Goal: Task Accomplishment & Management: Complete application form

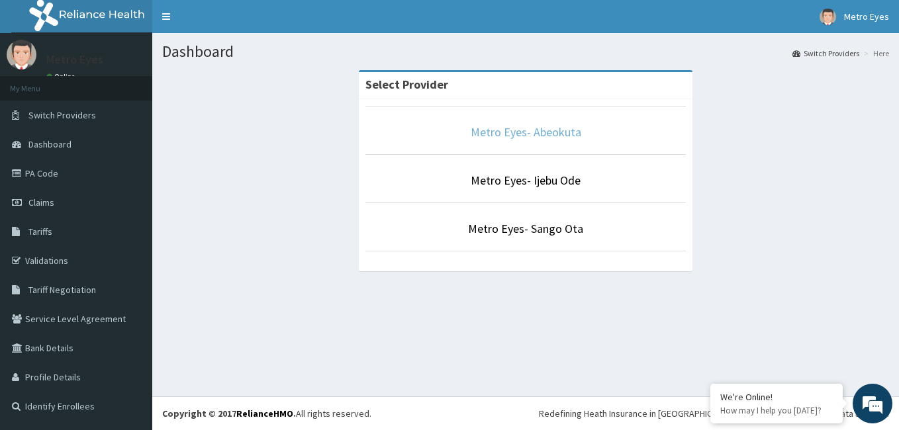
click at [510, 138] on link "Metro Eyes- Abeokuta" at bounding box center [526, 131] width 111 height 15
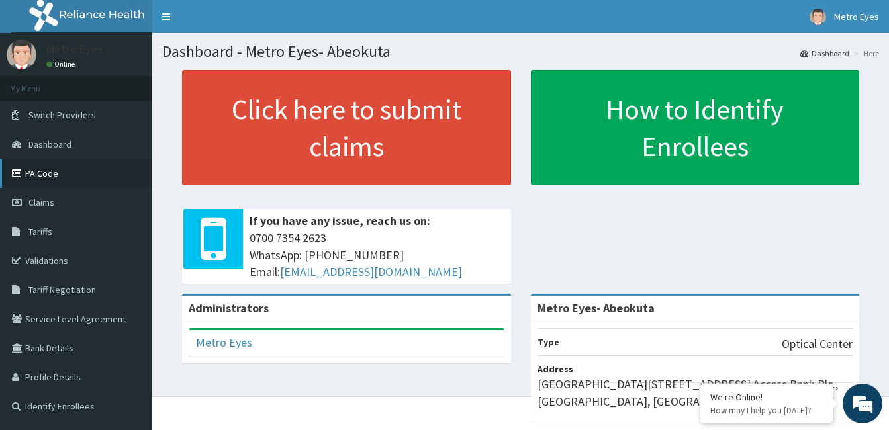
click at [66, 175] on link "PA Code" at bounding box center [76, 173] width 152 height 29
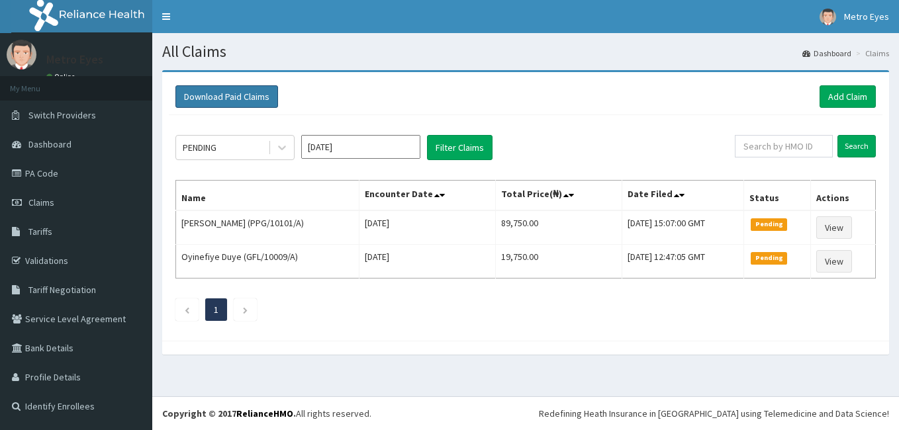
click at [239, 91] on button "Download Paid Claims" at bounding box center [226, 96] width 103 height 23
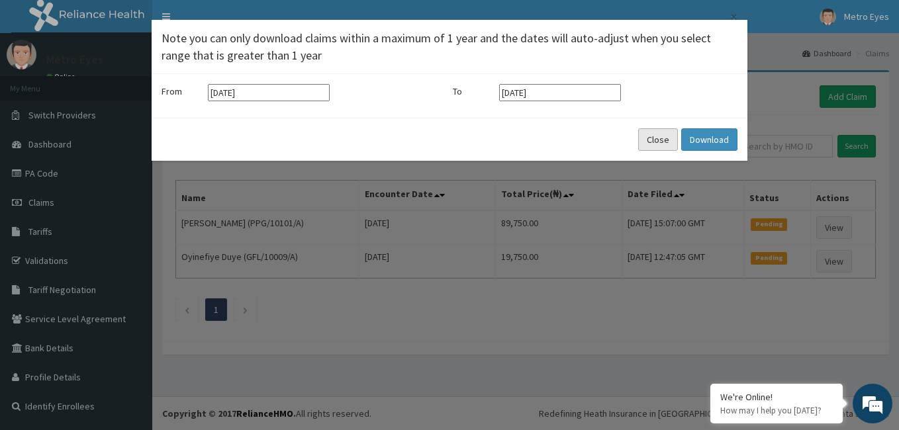
click at [658, 138] on button "Close" at bounding box center [658, 139] width 40 height 23
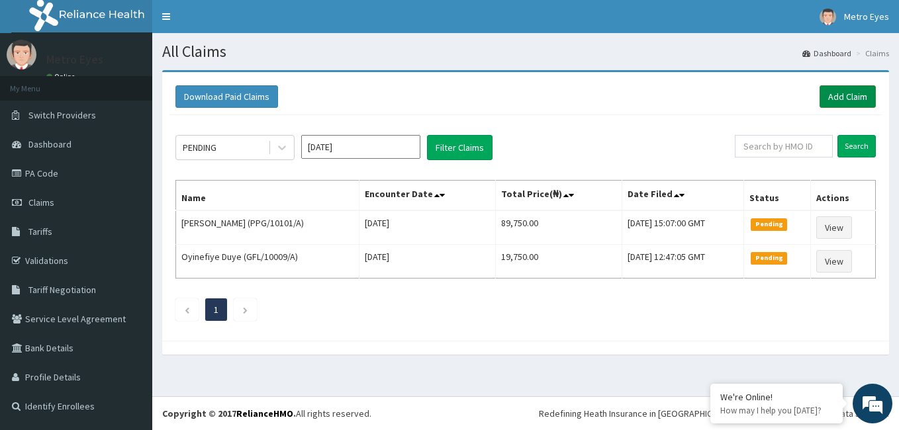
click at [846, 95] on link "Add Claim" at bounding box center [848, 96] width 56 height 23
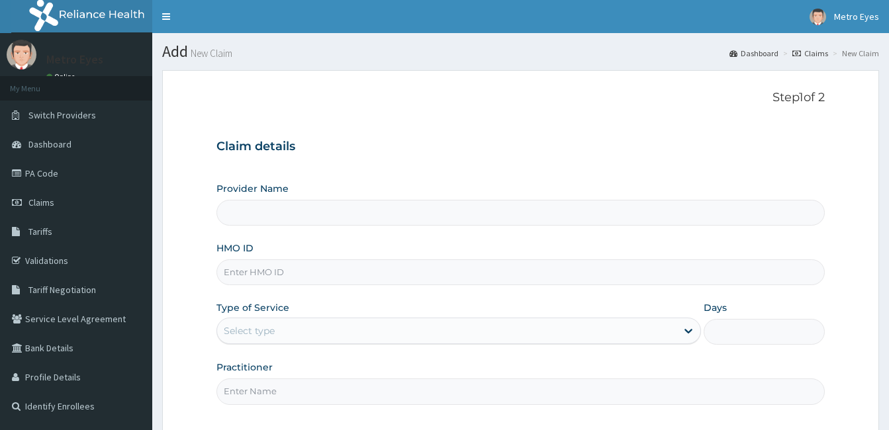
type input "Metro Eyes- Abeokuta"
click at [453, 278] on input "HMO ID" at bounding box center [520, 273] width 608 height 26
type input "Metro Eyes- Abeokuta"
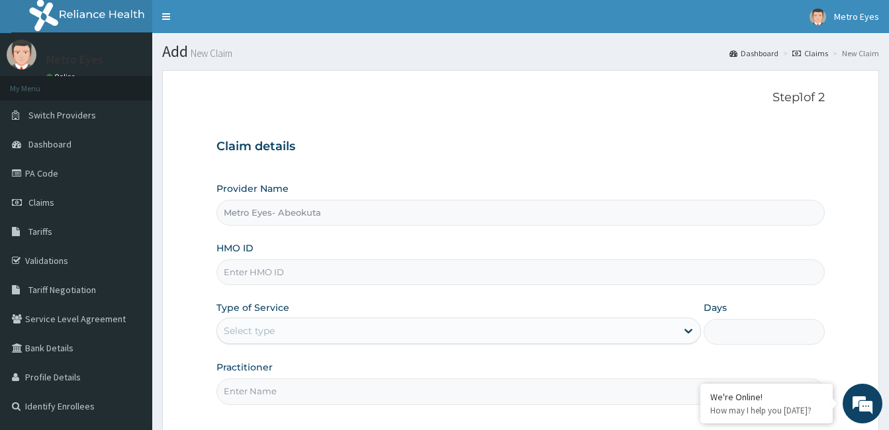
click at [301, 278] on input "HMO ID" at bounding box center [520, 273] width 608 height 26
type input "i"
type input "IDH/10001/D"
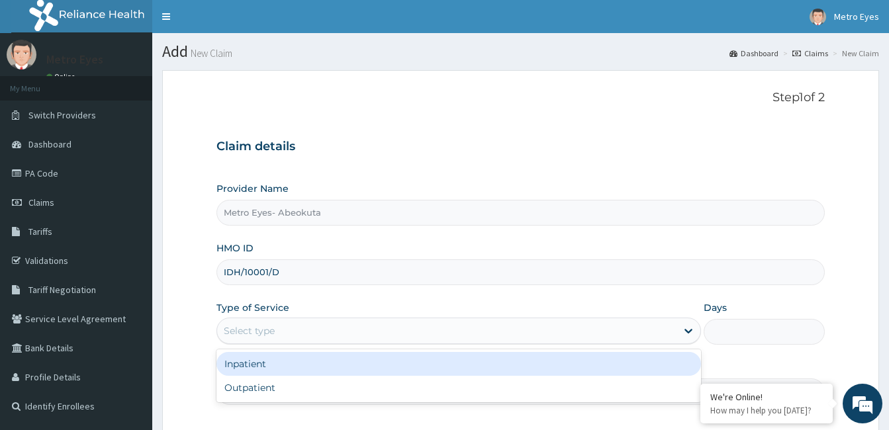
click at [288, 328] on div "Select type" at bounding box center [446, 330] width 459 height 21
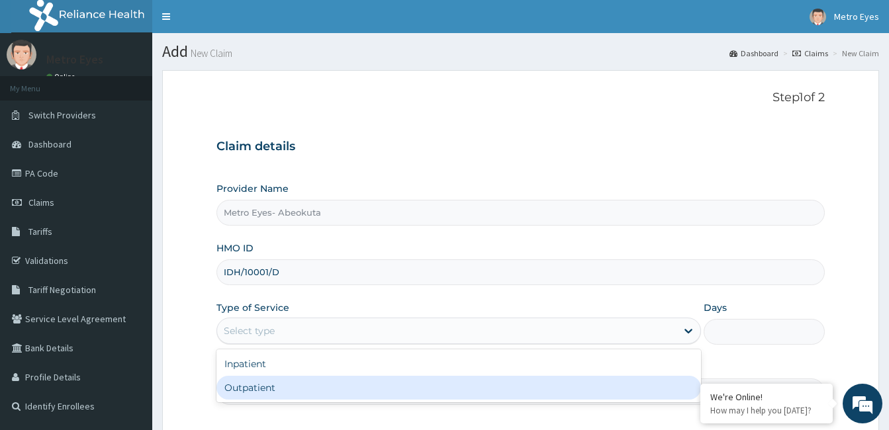
click at [281, 378] on div "Outpatient" at bounding box center [458, 388] width 485 height 24
type input "1"
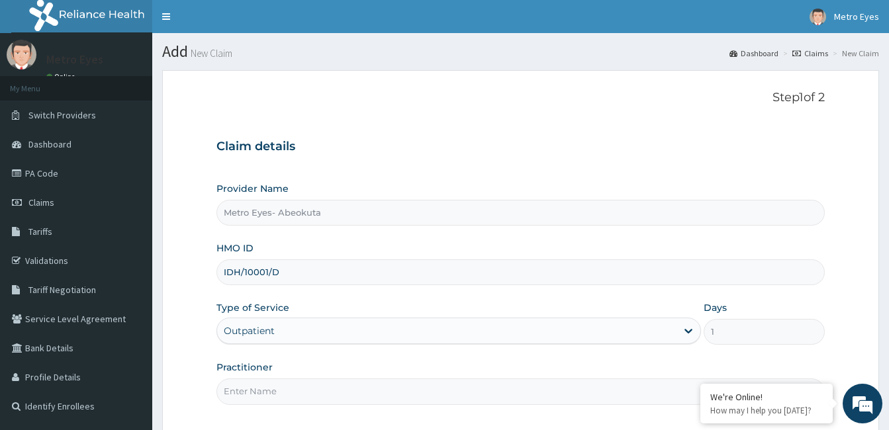
click at [281, 378] on div "Practitioner" at bounding box center [520, 383] width 608 height 44
click at [276, 391] on input "Practitioner" at bounding box center [520, 392] width 608 height 26
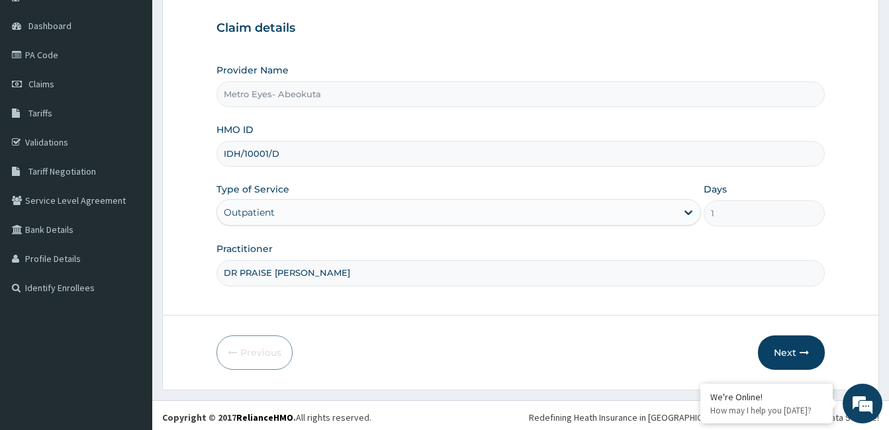
scroll to position [122, 0]
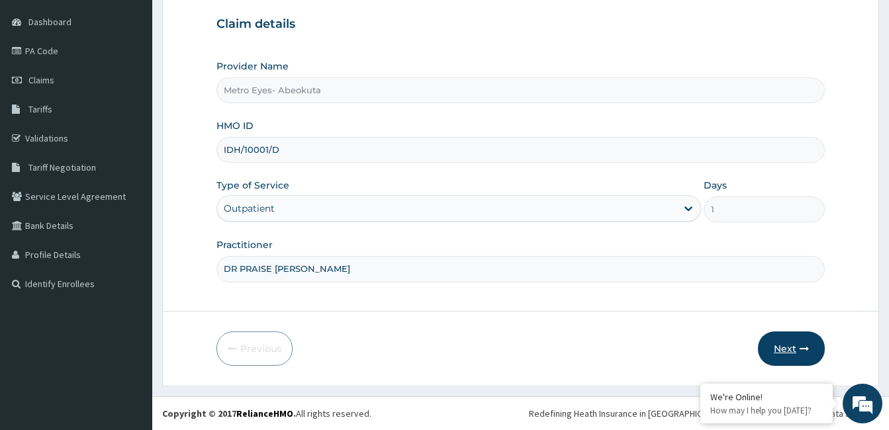
type input "DR PRAISE [PERSON_NAME]"
click at [783, 339] on button "Next" at bounding box center [791, 349] width 67 height 34
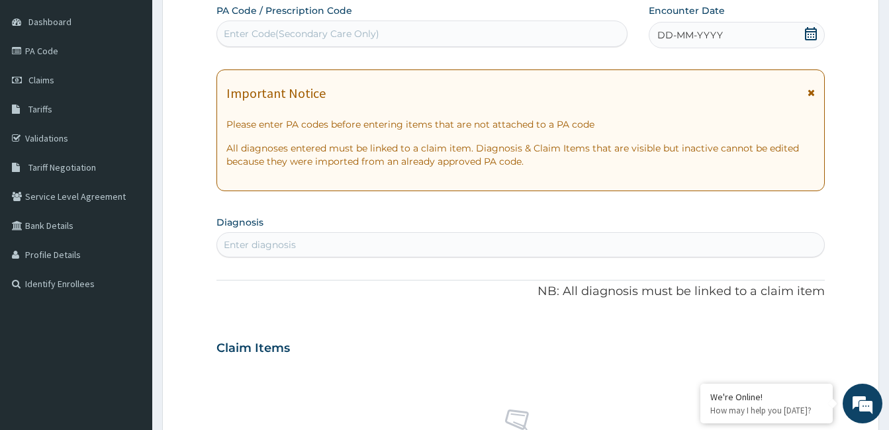
click at [328, 38] on div "Enter Code(Secondary Care Only)" at bounding box center [302, 33] width 156 height 13
paste input "PA/FD7536"
type input "PA/FD7536"
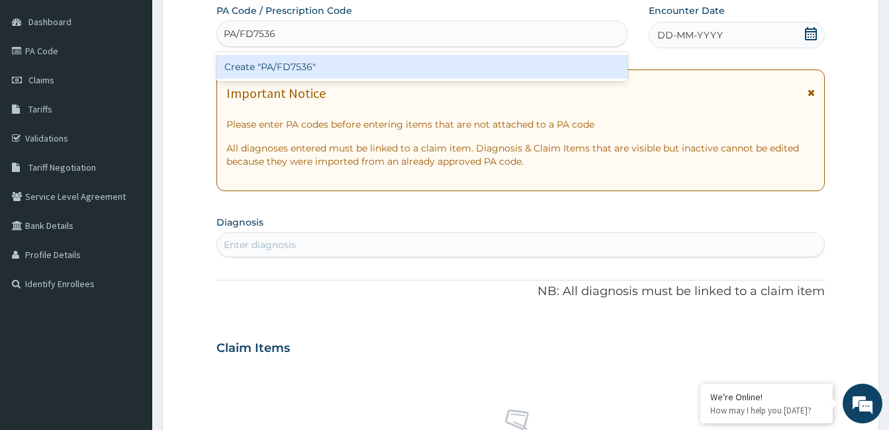
click at [317, 64] on div "Create "PA/FD7536"" at bounding box center [421, 67] width 411 height 24
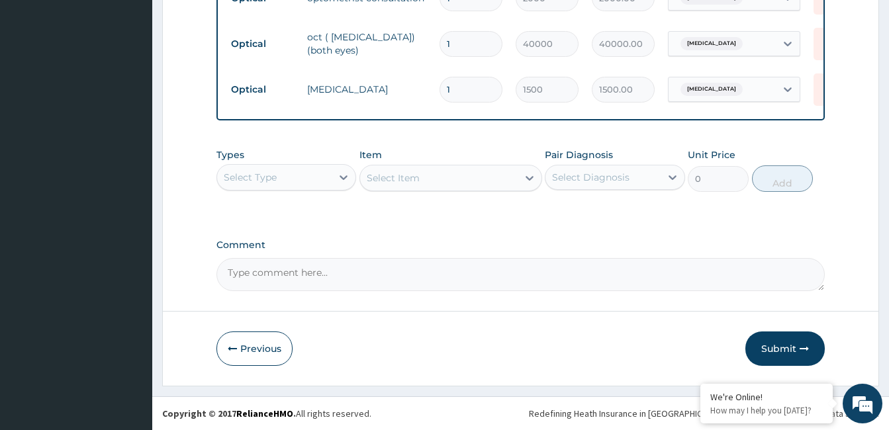
scroll to position [608, 0]
click at [783, 338] on button "Submit" at bounding box center [784, 349] width 79 height 34
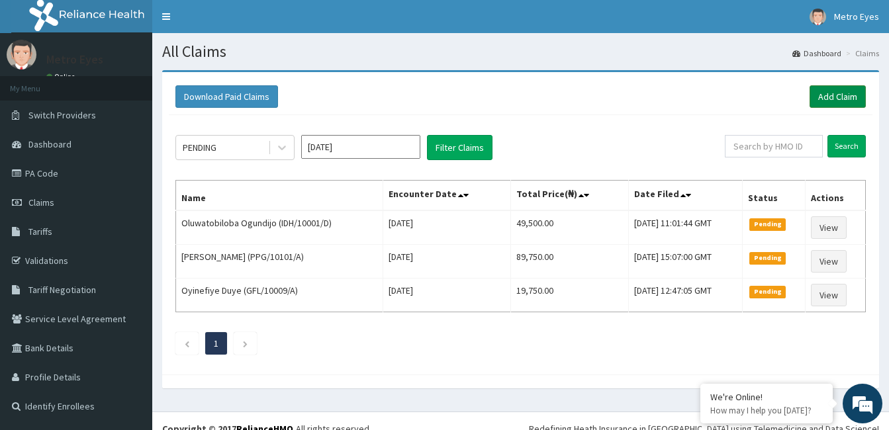
click at [831, 91] on link "Add Claim" at bounding box center [838, 96] width 56 height 23
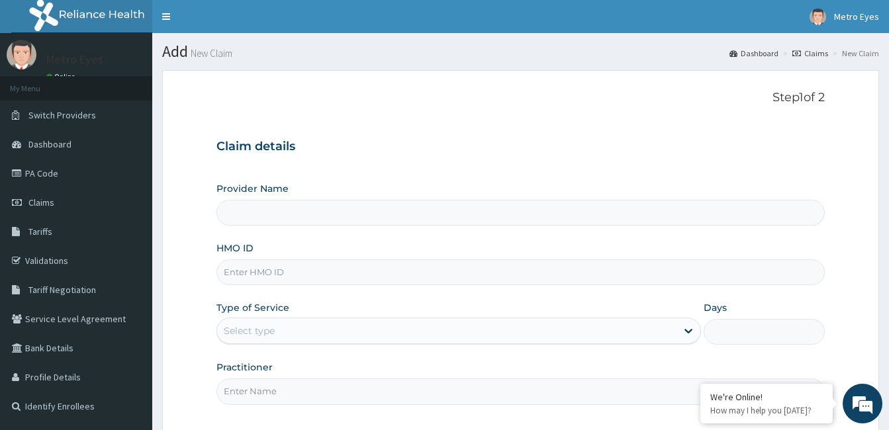
type input "Metro Eyes- Abeokuta"
click at [442, 281] on input "HMO ID" at bounding box center [520, 273] width 608 height 26
type input "IDH/10001/A"
click at [432, 324] on div "Select type" at bounding box center [446, 330] width 459 height 21
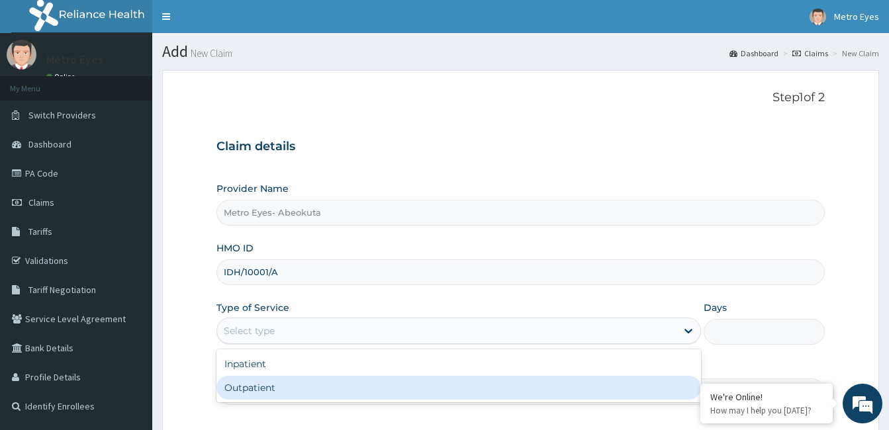
click at [408, 387] on div "Outpatient" at bounding box center [458, 388] width 485 height 24
type input "1"
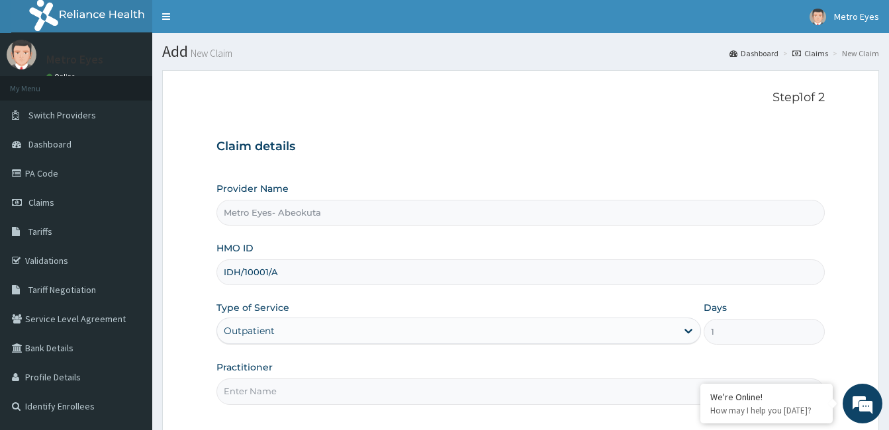
click at [408, 387] on input "Practitioner" at bounding box center [520, 392] width 608 height 26
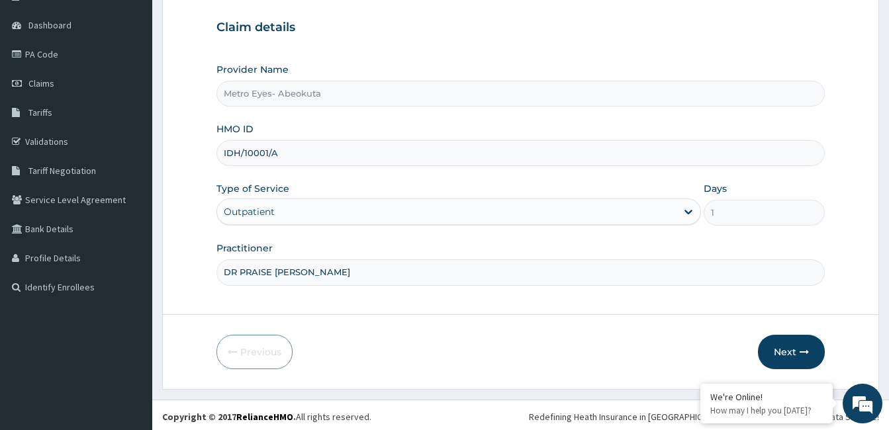
scroll to position [122, 0]
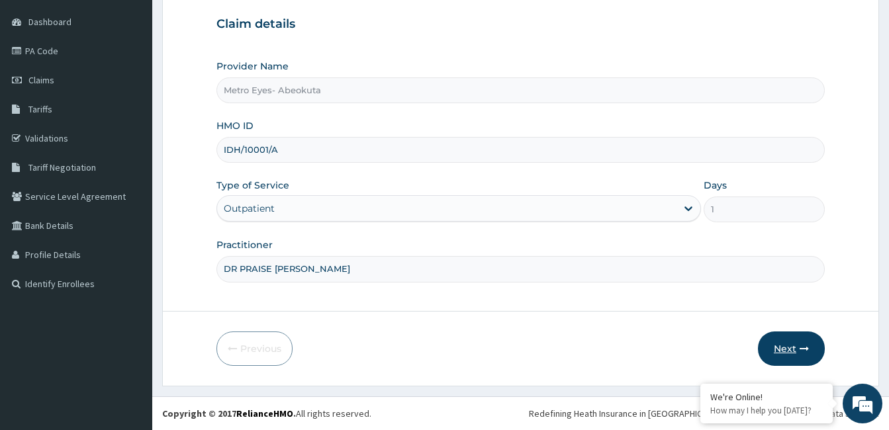
type input "DR PRAISE NWORUH"
click at [794, 354] on button "Next" at bounding box center [791, 349] width 67 height 34
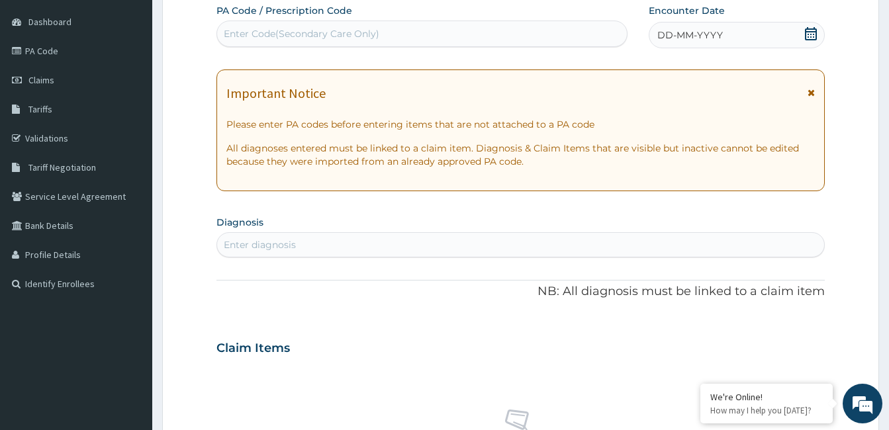
click at [328, 37] on div "Enter Code(Secondary Care Only)" at bounding box center [302, 33] width 156 height 13
type input "PA/F7B808"
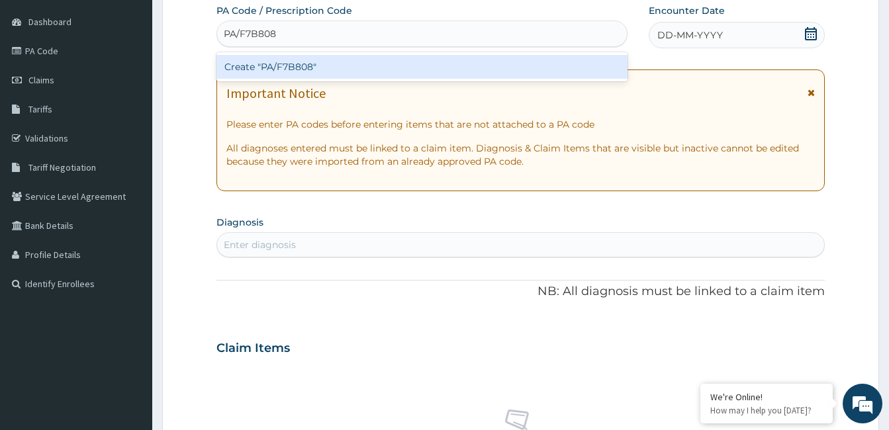
click at [320, 64] on div "Create "PA/F7B808"" at bounding box center [421, 67] width 411 height 24
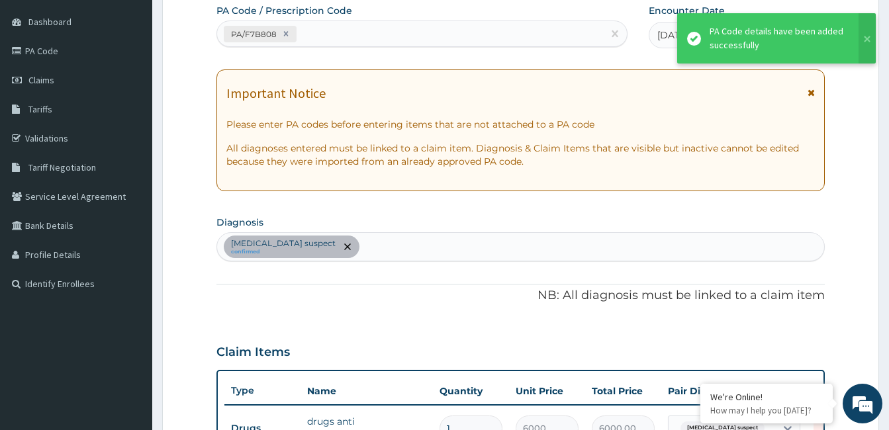
scroll to position [427, 0]
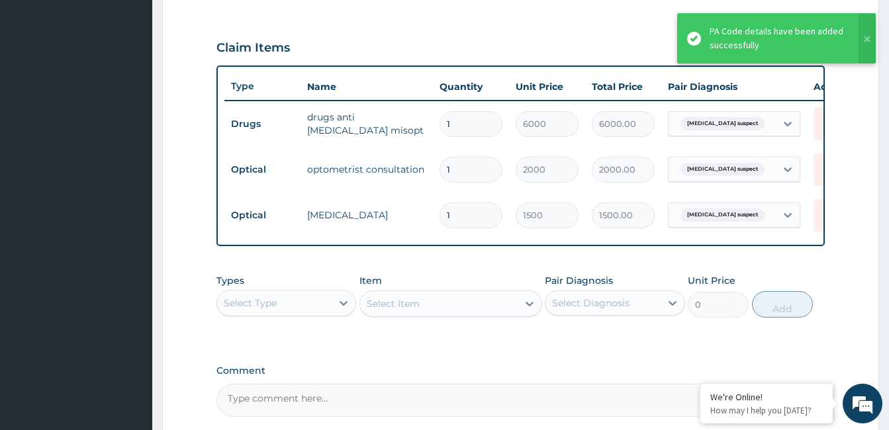
drag, startPoint x: 320, startPoint y: 64, endPoint x: 434, endPoint y: 92, distance: 117.2
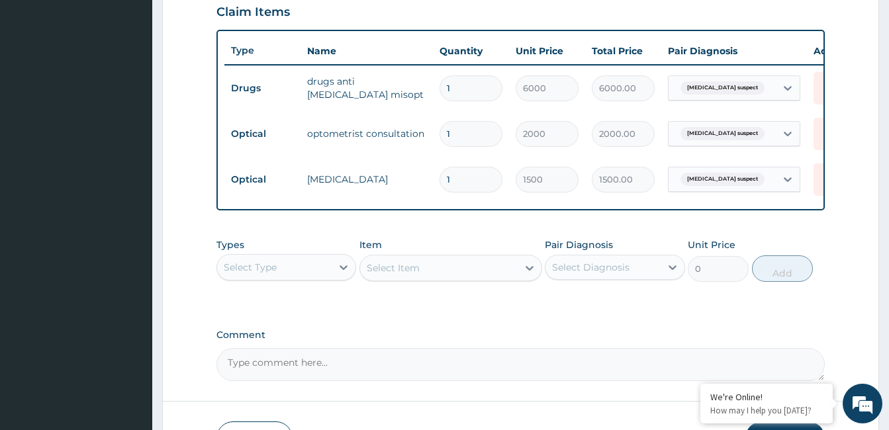
scroll to position [480, 0]
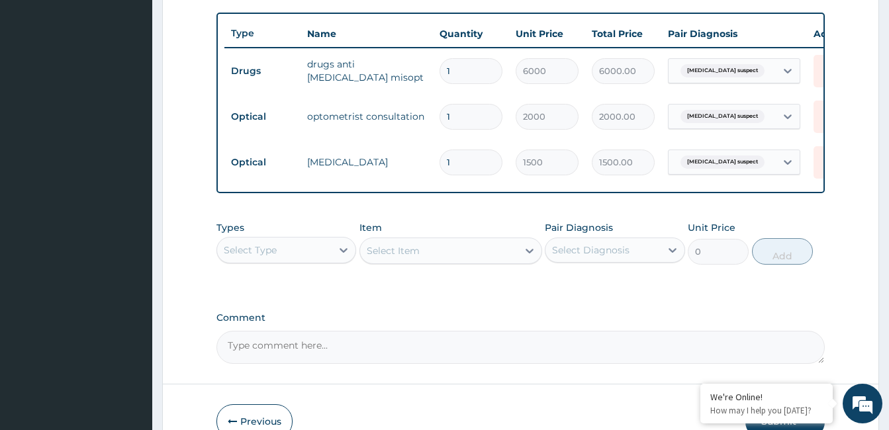
drag, startPoint x: 879, startPoint y: 408, endPoint x: 898, endPoint y: 412, distance: 20.1
click at [888, 412] on html "R EL Toggle navigation Metro Eyes Metro Eyes - pmotta@metroeyesng.com Member si…" at bounding box center [444, 11] width 889 height 983
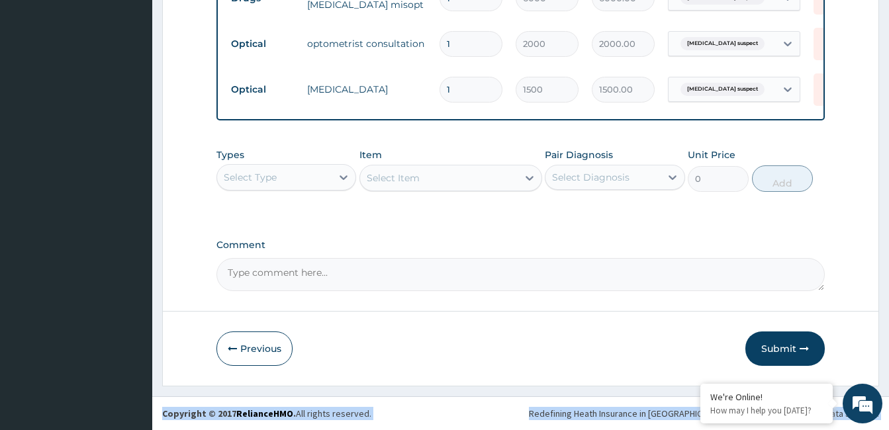
scroll to position [563, 0]
click at [779, 349] on button "Submit" at bounding box center [784, 349] width 79 height 34
